Goal: Task Accomplishment & Management: Use online tool/utility

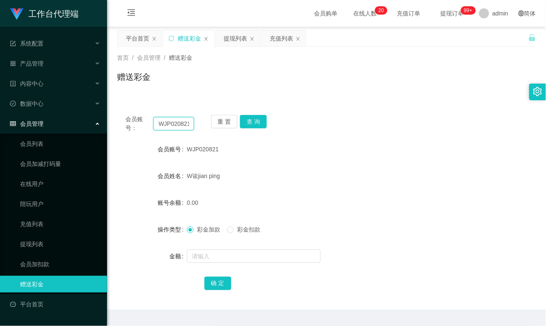
click at [176, 124] on input "WJP020821" at bounding box center [173, 123] width 40 height 13
paste input "Alex5298"
click at [258, 120] on button "查 询" at bounding box center [253, 121] width 27 height 13
drag, startPoint x: 342, startPoint y: 126, endPoint x: 325, endPoint y: 126, distance: 16.3
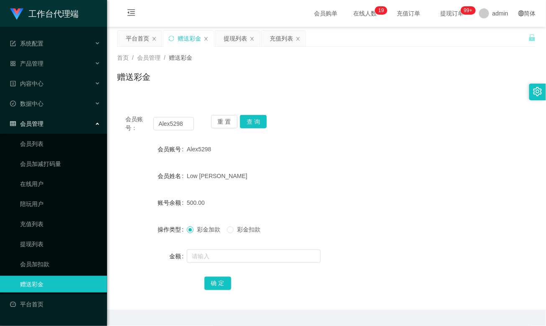
click at [342, 126] on div "会员账号： Alex5298 重 置 查 询" at bounding box center [326, 124] width 419 height 18
drag, startPoint x: 181, startPoint y: 123, endPoint x: 128, endPoint y: 122, distance: 53.1
click at [128, 122] on div "会员账号： Alex5298" at bounding box center [159, 124] width 69 height 18
paste input "WJP020821"
type input "WJP020821"
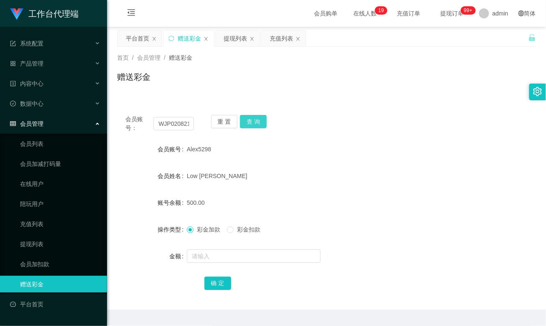
click at [250, 122] on button "查 询" at bounding box center [253, 121] width 27 height 13
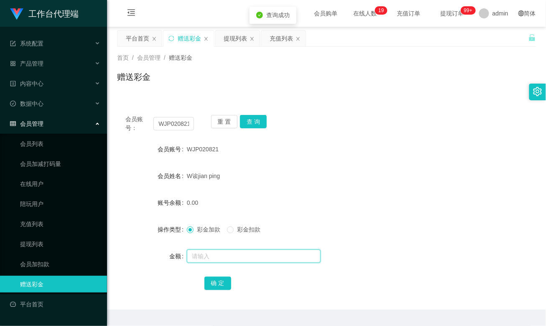
click at [213, 256] on input "text" at bounding box center [254, 256] width 134 height 13
type input "500"
click at [217, 283] on button "确 定" at bounding box center [217, 283] width 27 height 13
click at [316, 186] on form "会员账号 WJP020821 会员姓名 W诶jian ping 账号余额 500.00 操作类型 彩金加款 彩金扣款 金额 确 定" at bounding box center [326, 216] width 419 height 151
